Goal: Information Seeking & Learning: Learn about a topic

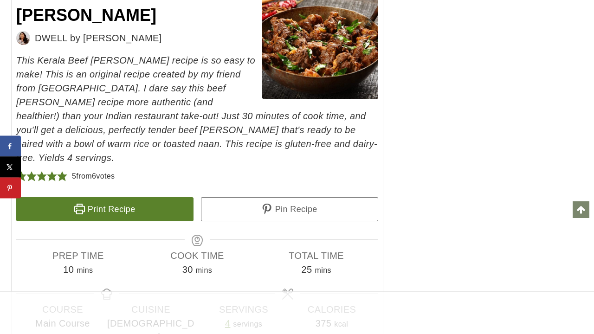
scroll to position [4784, 0]
